Goal: Transaction & Acquisition: Purchase product/service

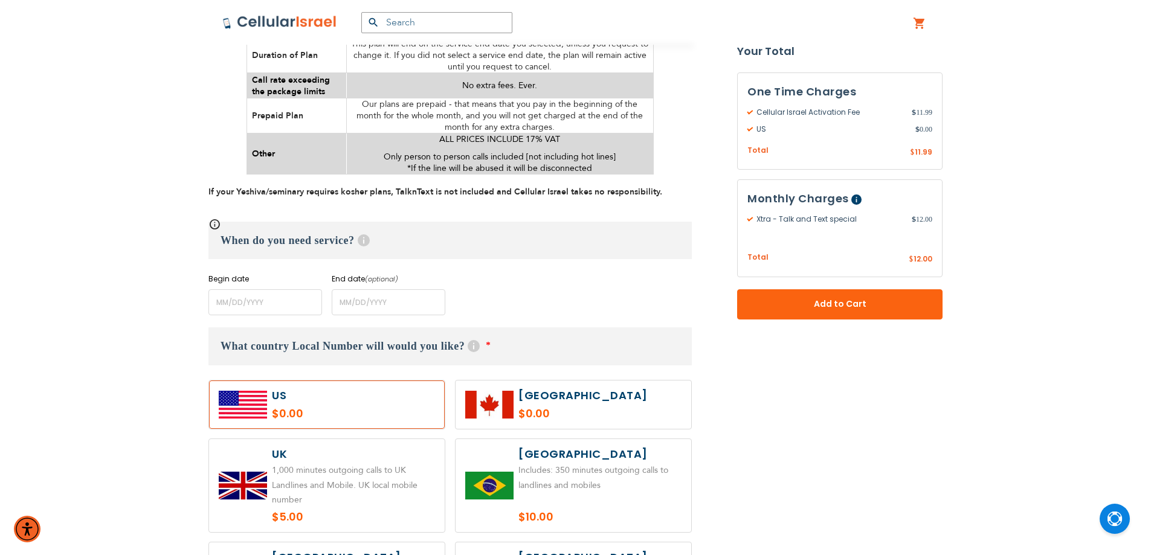
scroll to position [725, 0]
click at [268, 297] on input "name" at bounding box center [265, 301] width 114 height 26
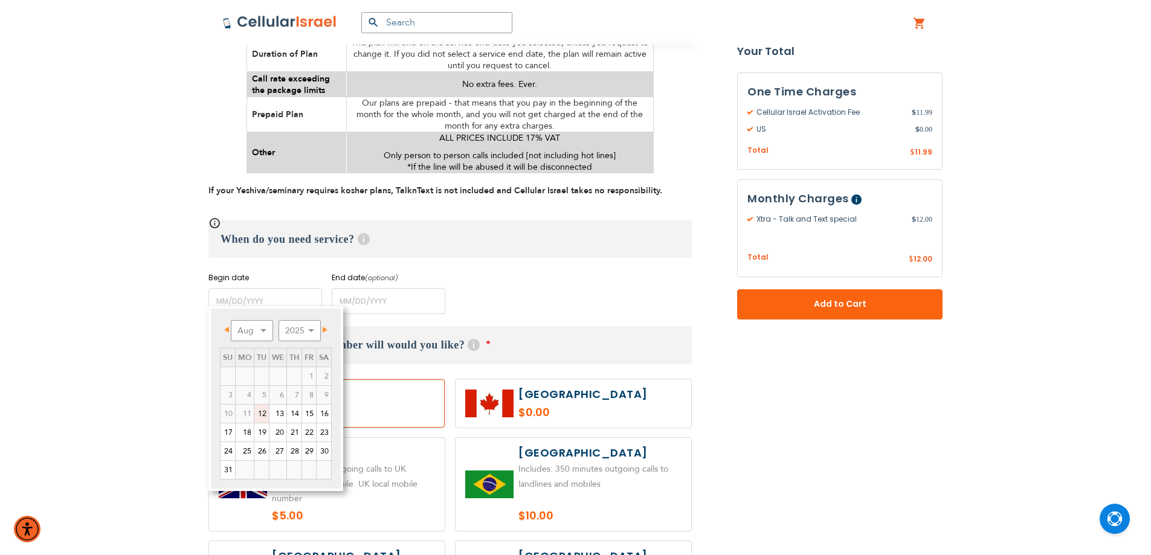
click at [259, 410] on link "12" at bounding box center [261, 414] width 15 height 18
type input "[DATE]"
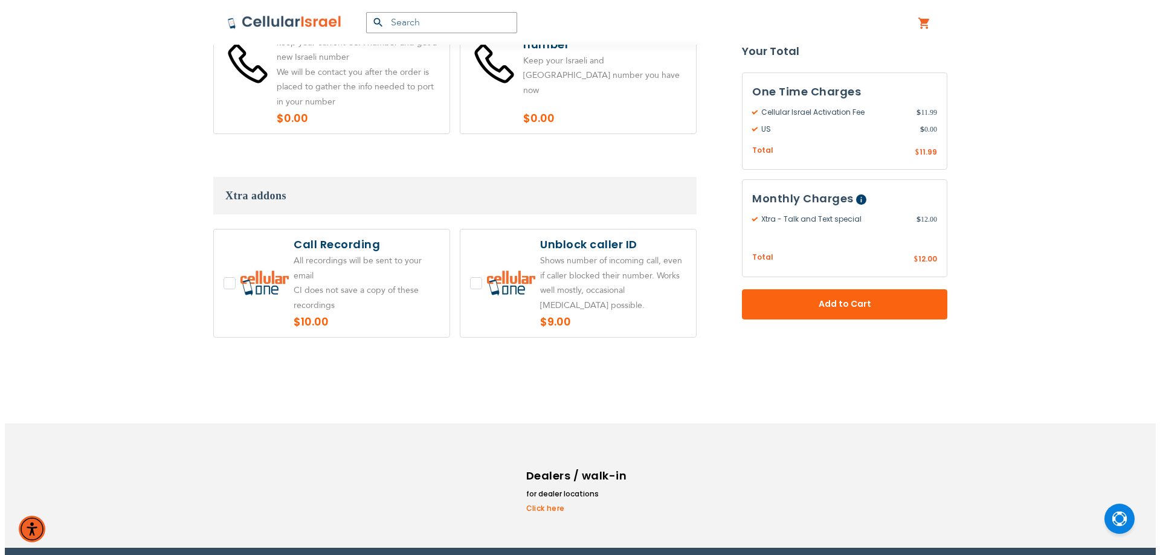
scroll to position [2632, 0]
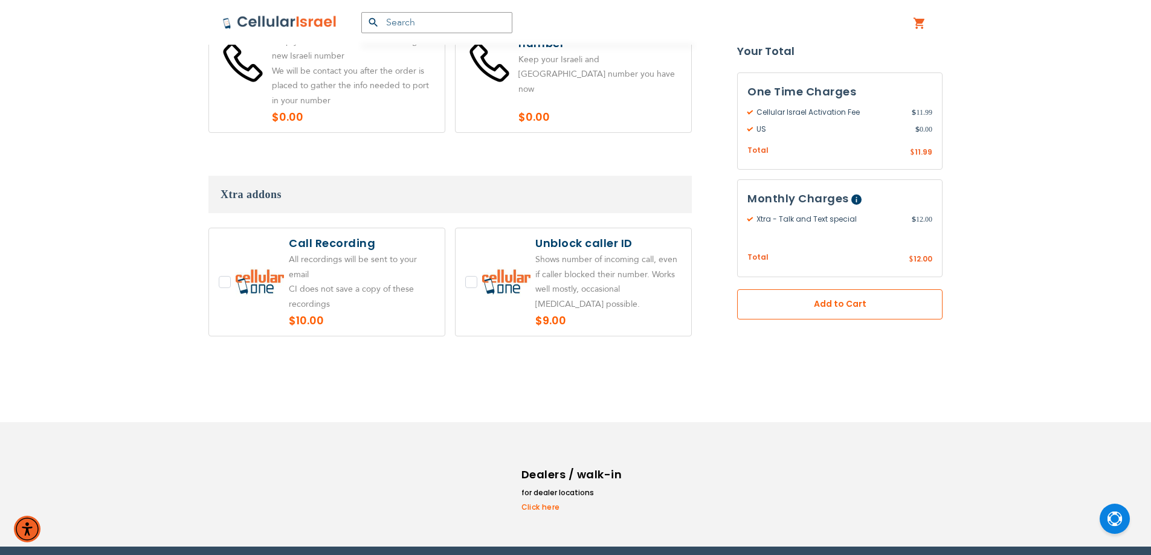
click at [799, 314] on button "Add to Cart" at bounding box center [839, 304] width 205 height 30
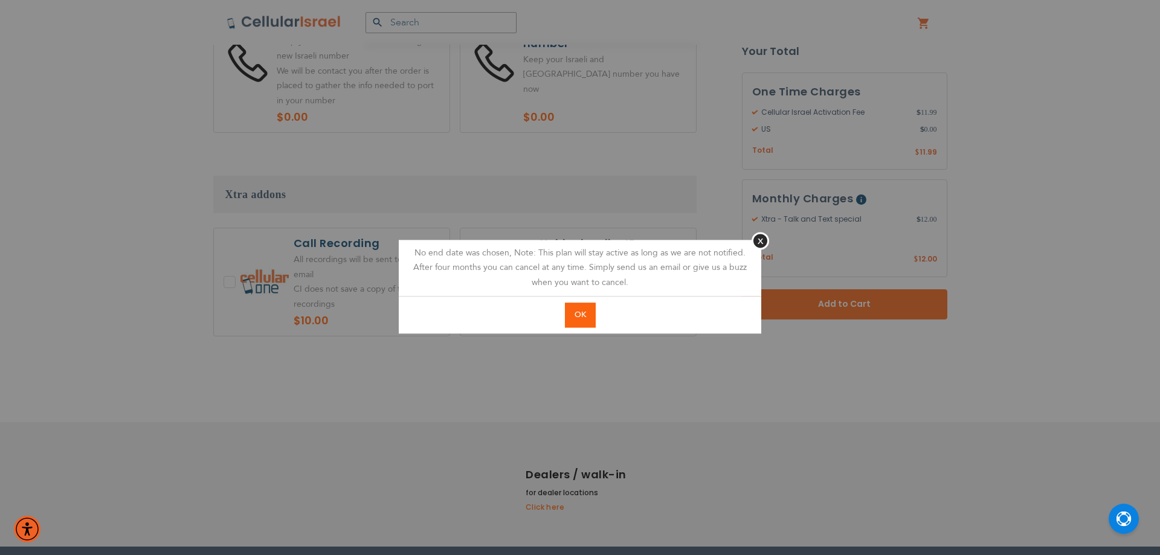
click at [575, 314] on span "OK" at bounding box center [580, 314] width 11 height 11
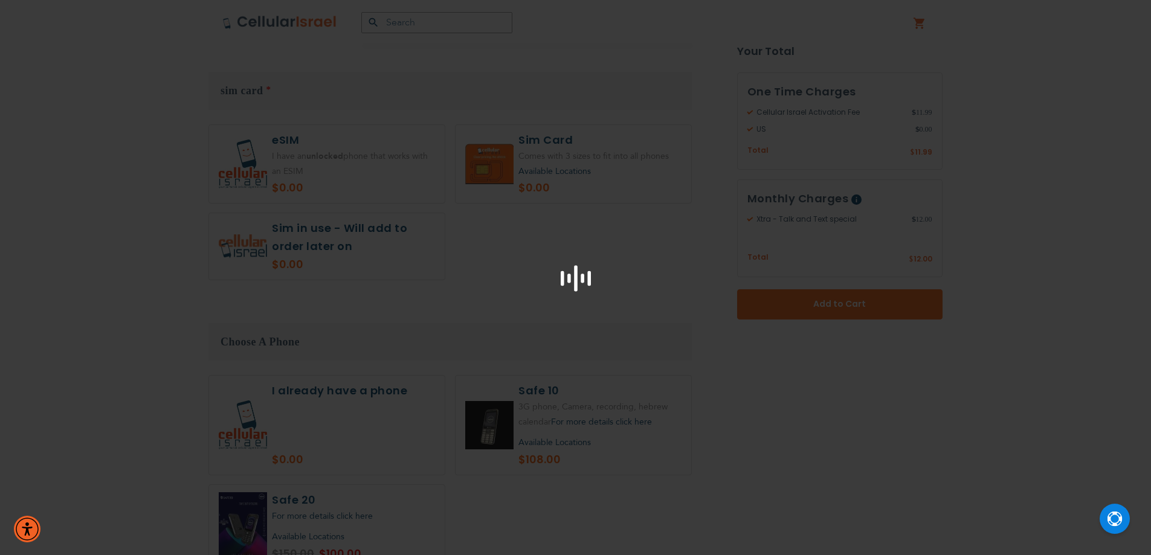
scroll to position [1447, 0]
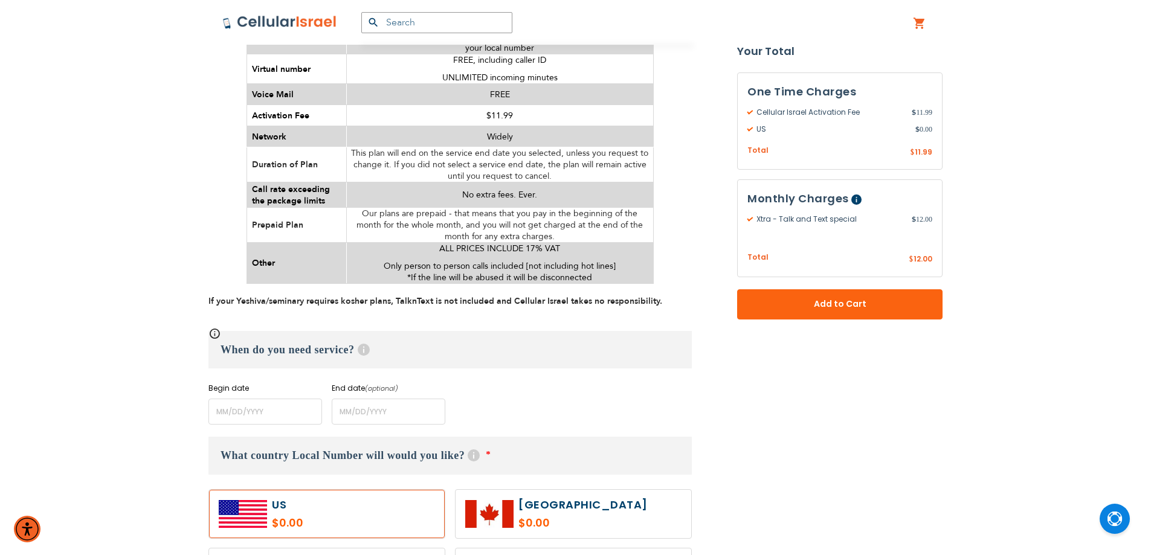
scroll to position [785, 0]
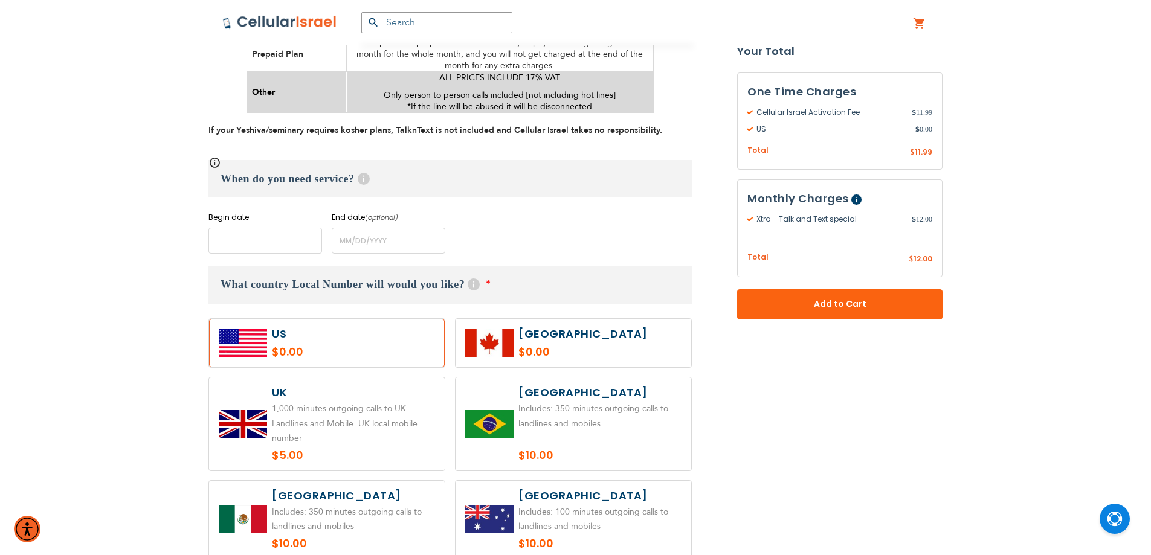
click at [242, 232] on input "name" at bounding box center [265, 241] width 114 height 26
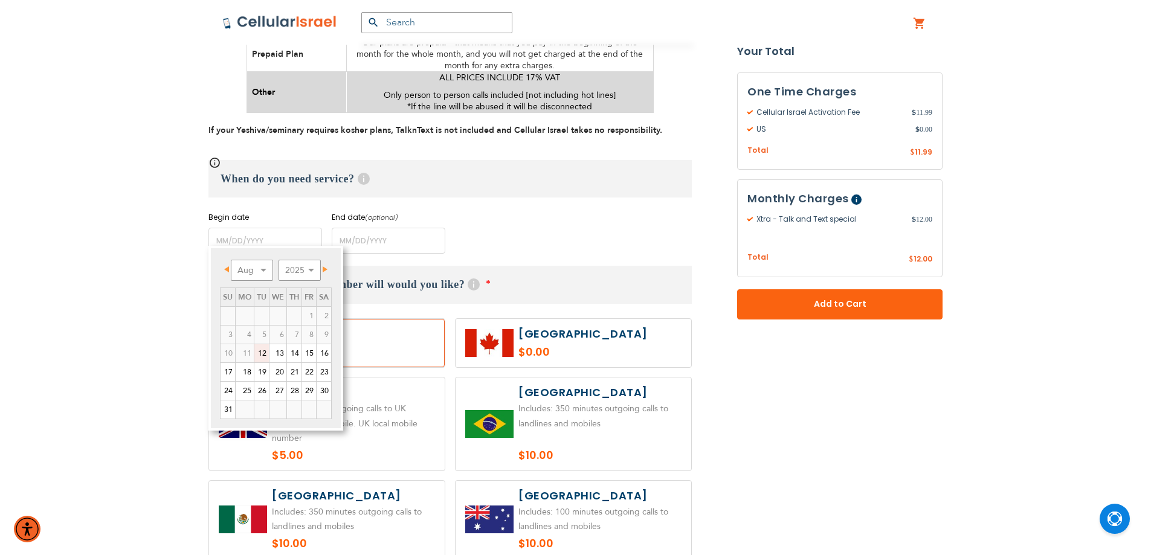
click at [260, 352] on link "12" at bounding box center [261, 353] width 15 height 18
type input "[DATE]"
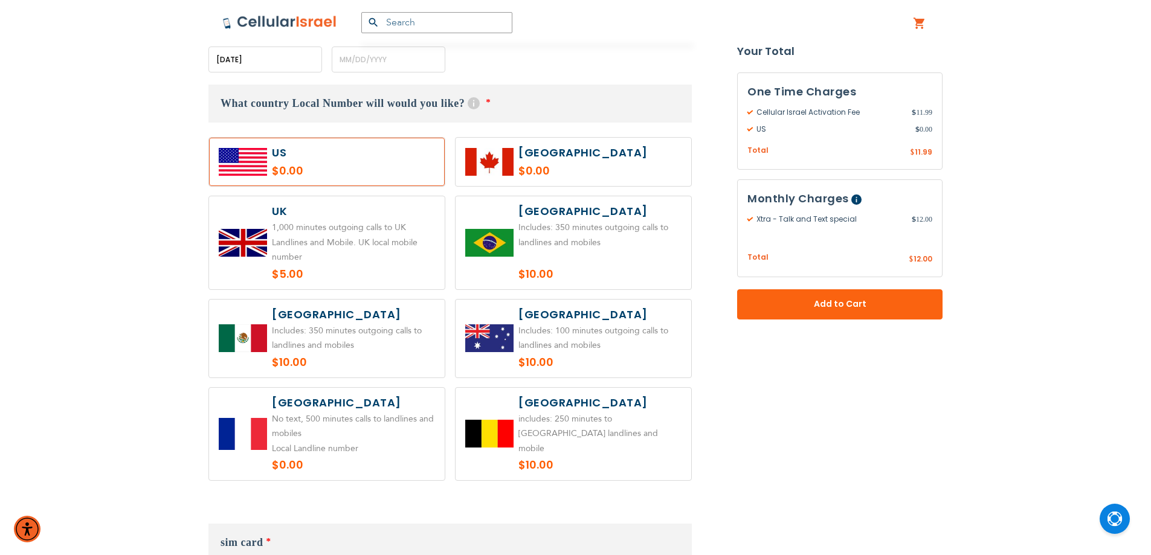
scroll to position [1390, 0]
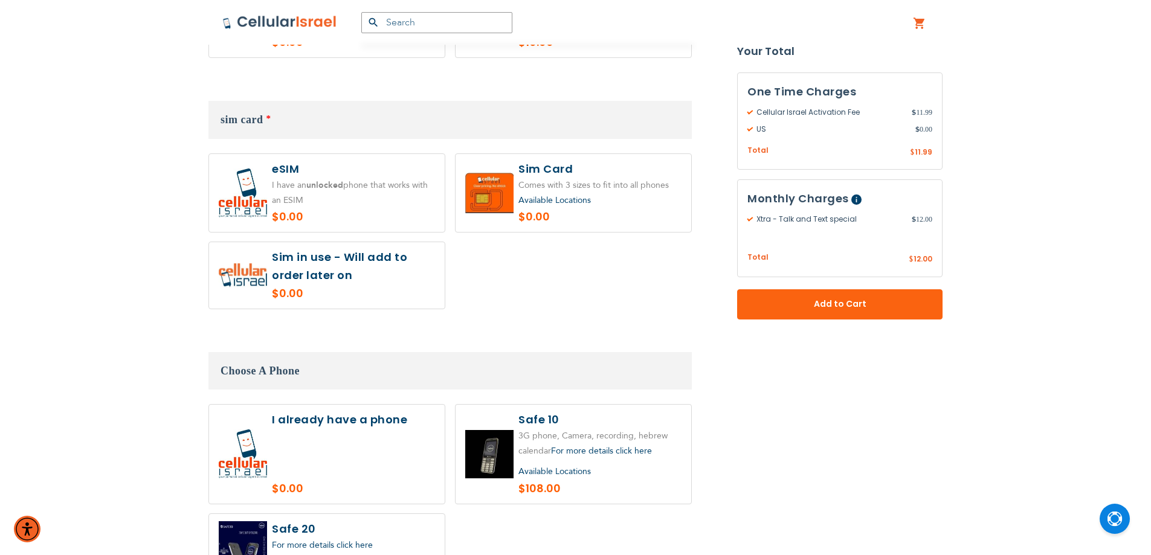
click at [577, 179] on label at bounding box center [574, 193] width 236 height 78
radio input "true"
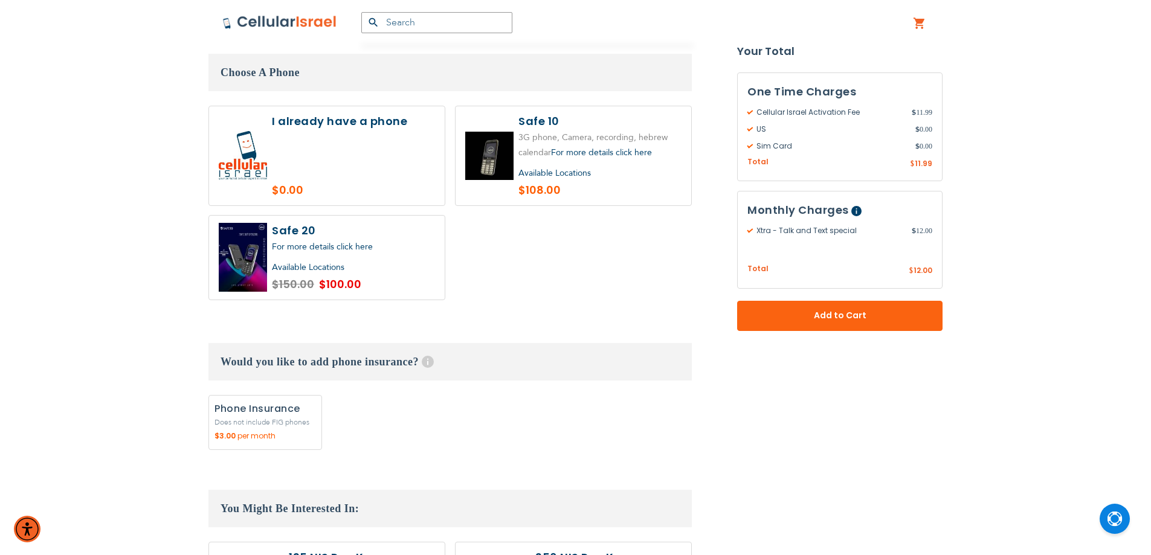
scroll to position [1692, 0]
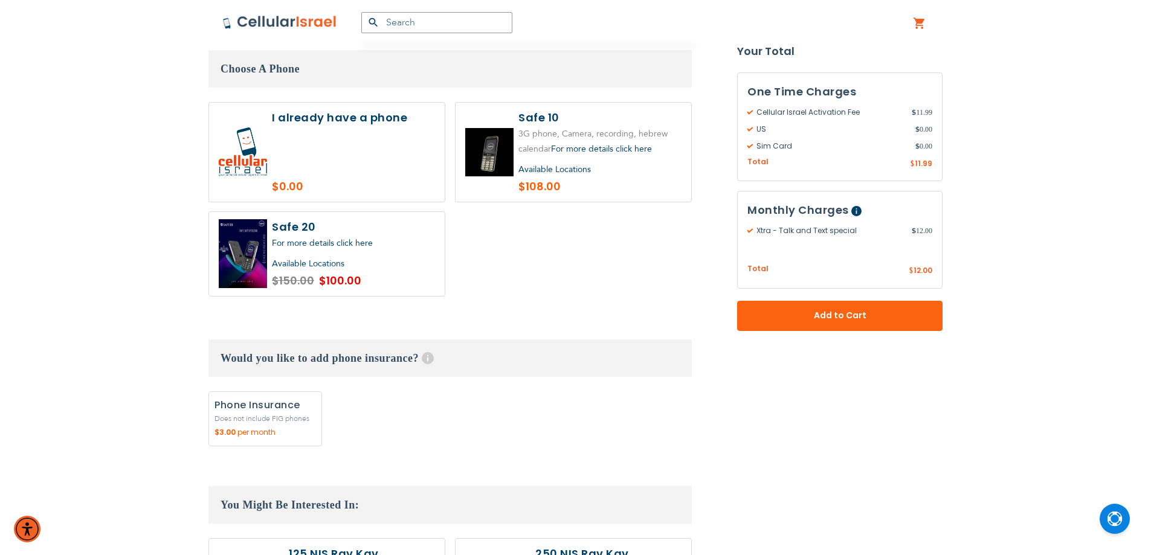
click at [368, 136] on label at bounding box center [327, 152] width 236 height 99
radio input "true"
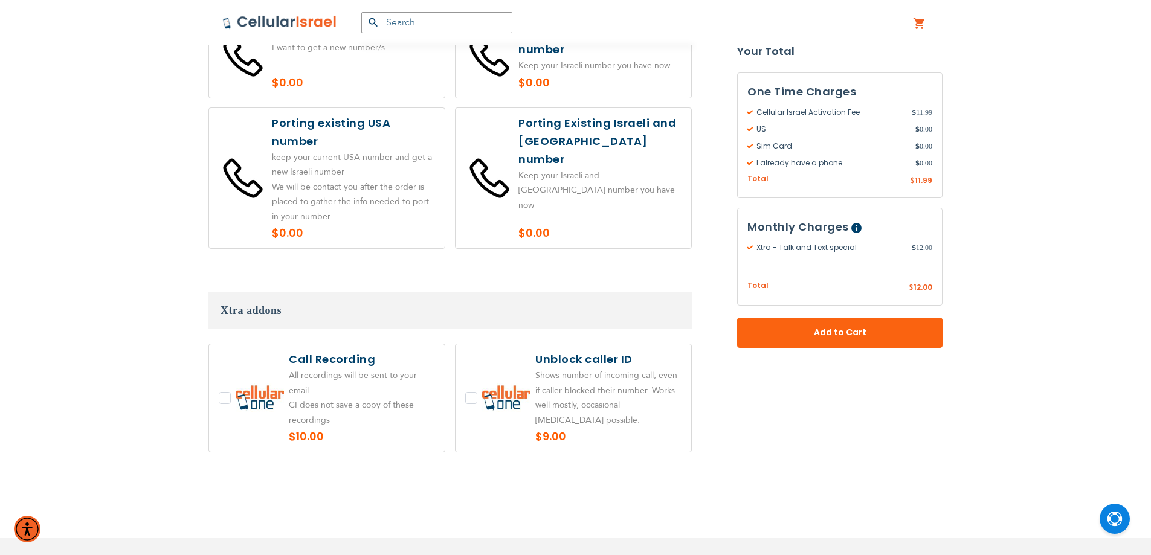
scroll to position [2632, 0]
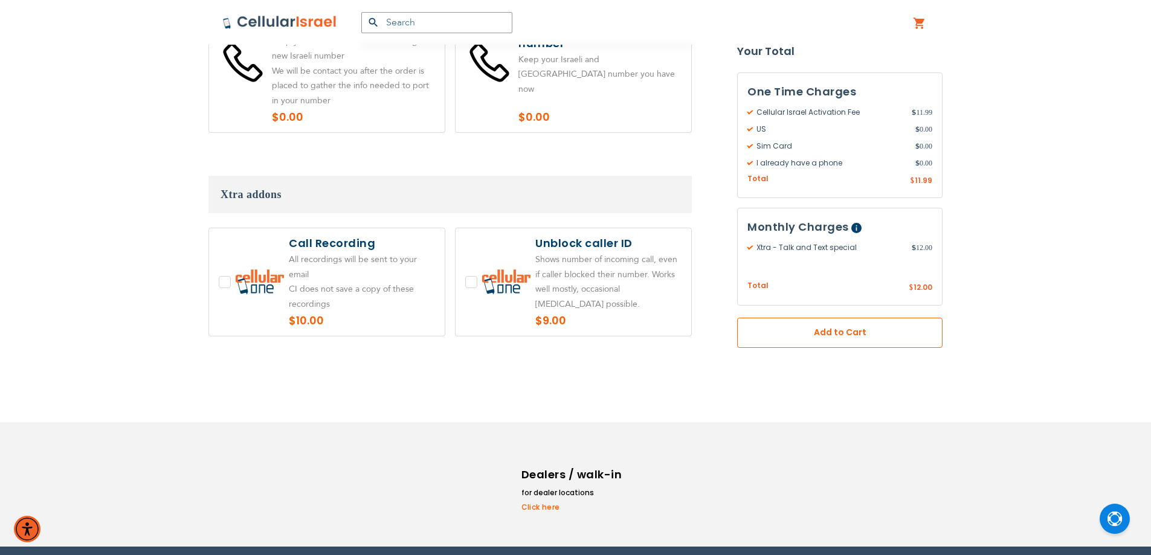
click at [808, 335] on span "Add to Cart" at bounding box center [840, 333] width 126 height 13
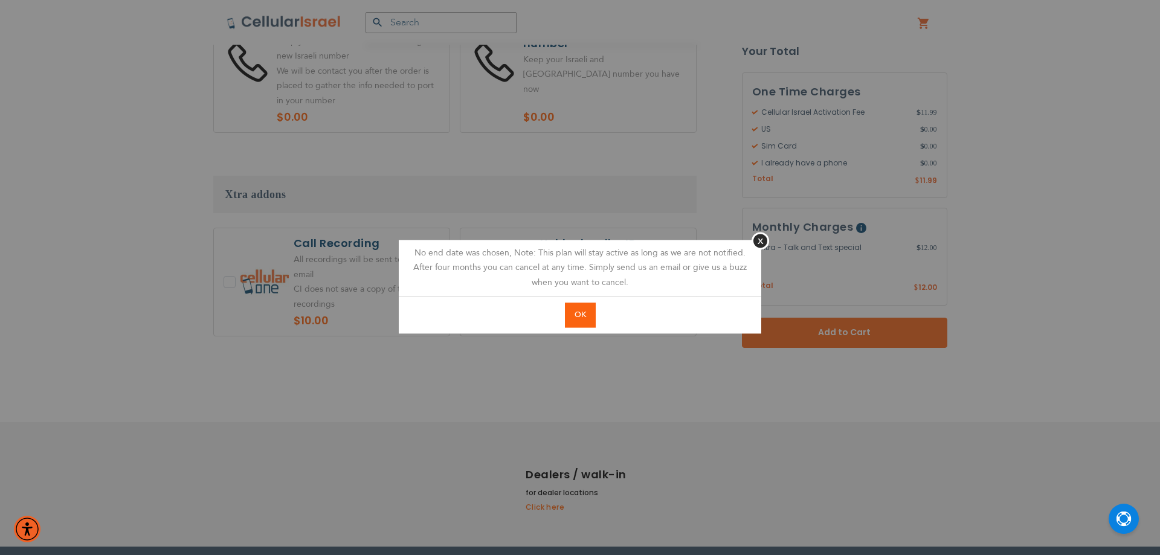
click at [578, 321] on button "OK" at bounding box center [580, 315] width 31 height 25
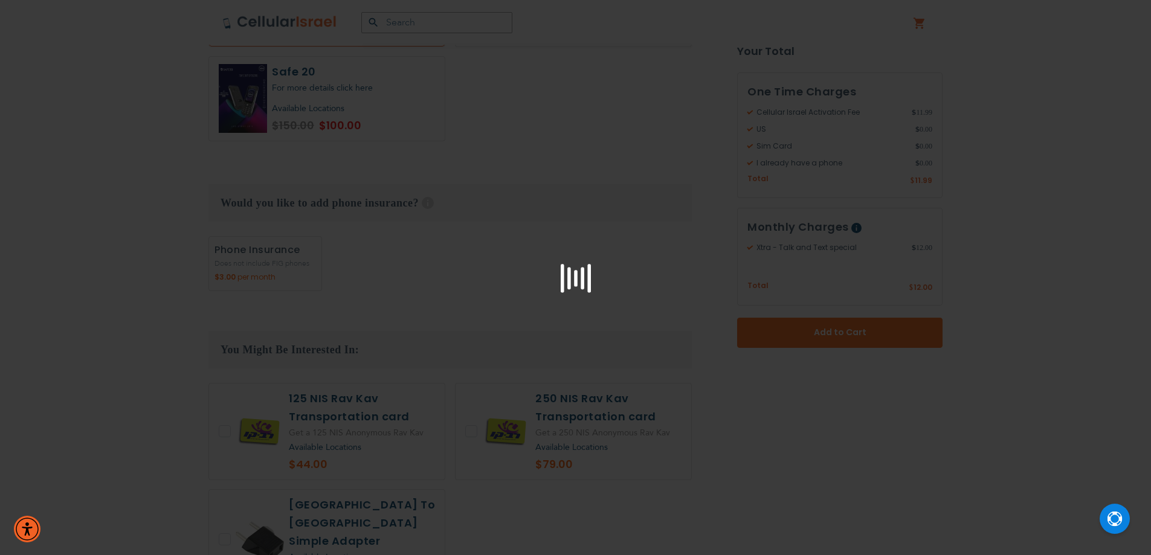
scroll to position [1847, 0]
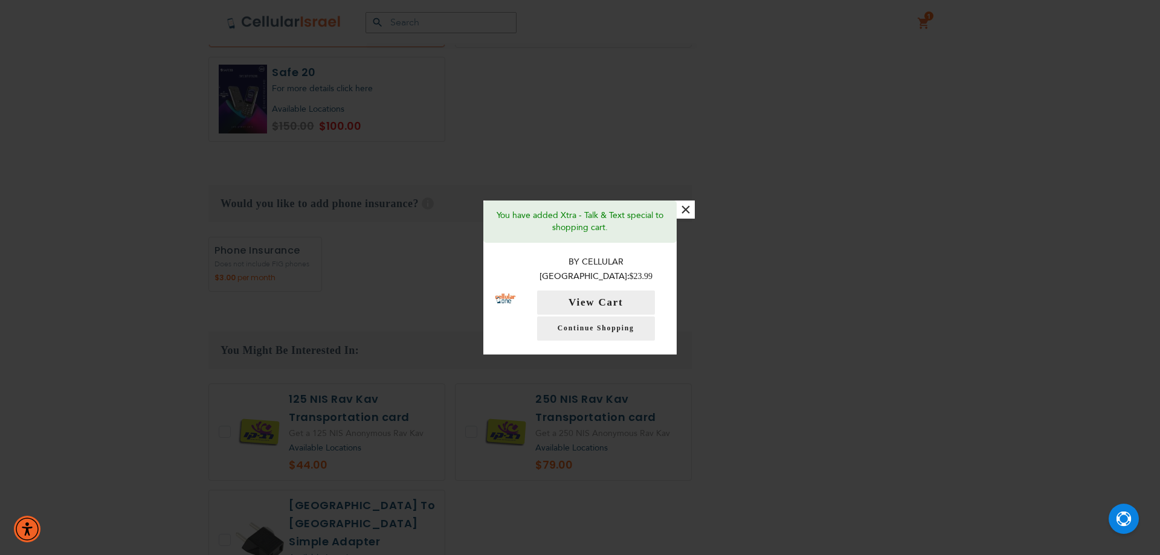
click at [685, 217] on button "×" at bounding box center [686, 210] width 18 height 18
